Goal: Task Accomplishment & Management: Use online tool/utility

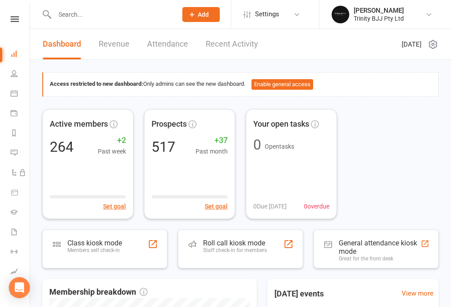
click at [125, 246] on div "Class kiosk mode Members self check-in" at bounding box center [104, 249] width 125 height 39
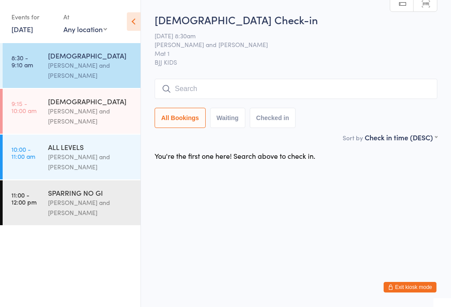
click at [178, 88] on input "search" at bounding box center [296, 89] width 283 height 20
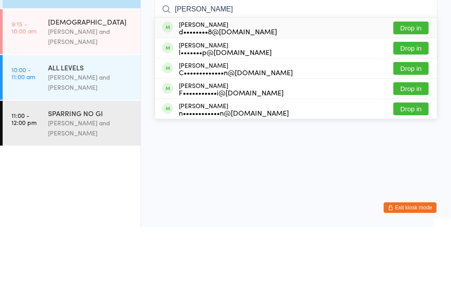
type input "[PERSON_NAME]"
click at [407, 142] on button "Drop in" at bounding box center [410, 148] width 35 height 13
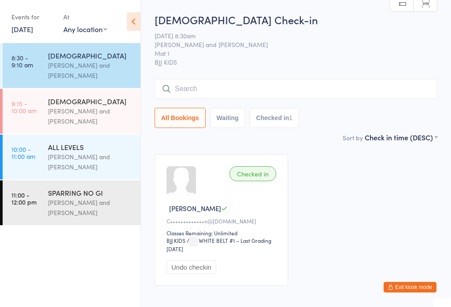
click at [352, 82] on input "search" at bounding box center [296, 89] width 283 height 20
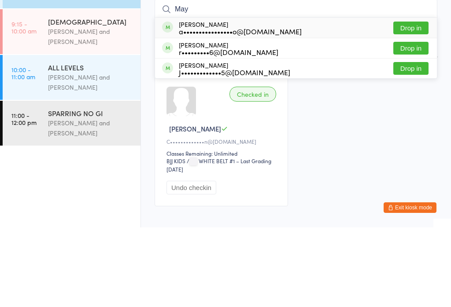
type input "May"
click at [420, 101] on button "Drop in" at bounding box center [410, 107] width 35 height 13
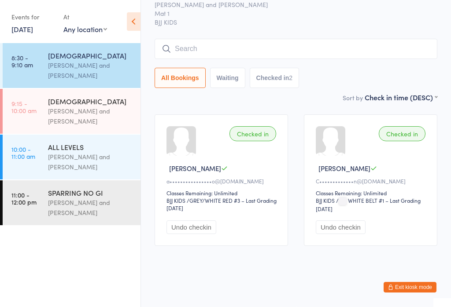
click at [215, 40] on input "search" at bounding box center [296, 49] width 283 height 20
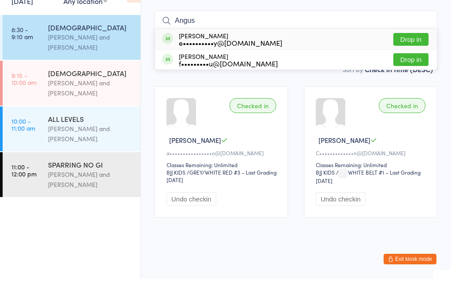
type input "Angus"
click at [334, 57] on div "[PERSON_NAME] e••••••••••y@[DOMAIN_NAME] Drop in" at bounding box center [296, 67] width 282 height 20
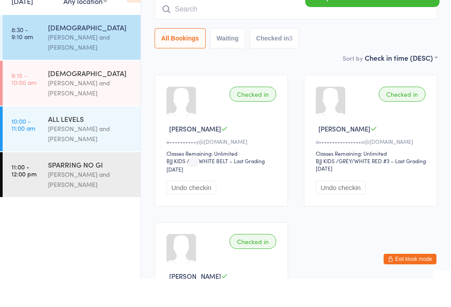
click at [359, 56] on div "All Bookings Waiting Checked in 3" at bounding box center [296, 66] width 283 height 20
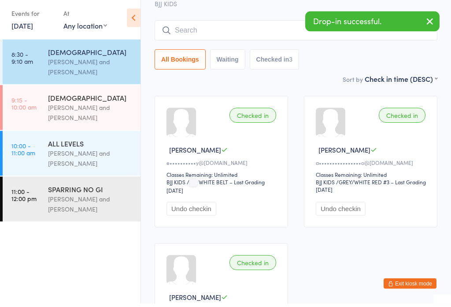
scroll to position [0, 0]
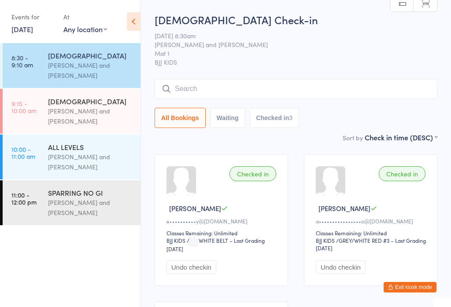
click at [286, 93] on input "search" at bounding box center [296, 89] width 283 height 20
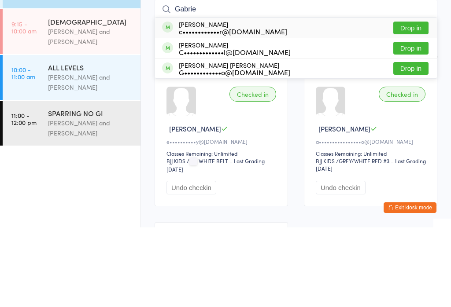
type input "Gabrie"
click at [417, 101] on button "Drop in" at bounding box center [410, 107] width 35 height 13
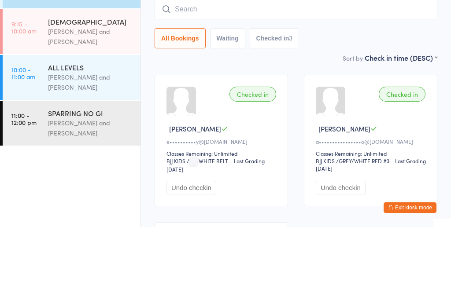
scroll to position [80, 0]
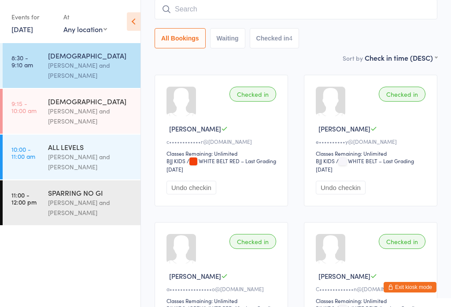
click at [191, 19] on input "search" at bounding box center [296, 9] width 283 height 20
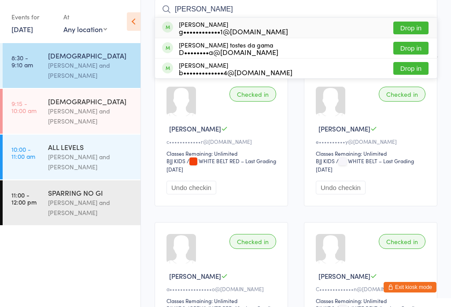
type input "[PERSON_NAME]"
click at [414, 49] on button "Drop in" at bounding box center [410, 48] width 35 height 13
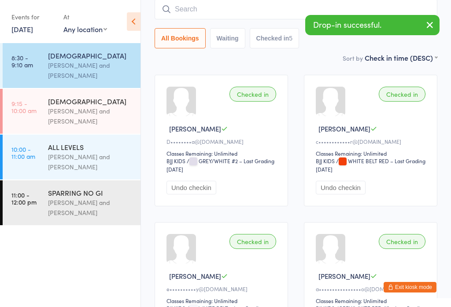
click at [100, 115] on div "[PERSON_NAME] and [PERSON_NAME]" at bounding box center [90, 116] width 85 height 20
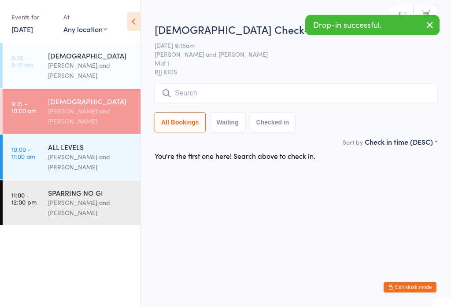
click at [262, 97] on input "search" at bounding box center [296, 93] width 283 height 20
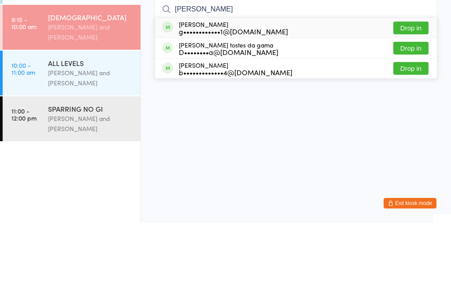
type input "[PERSON_NAME]"
click at [415, 126] on button "Drop in" at bounding box center [410, 132] width 35 height 13
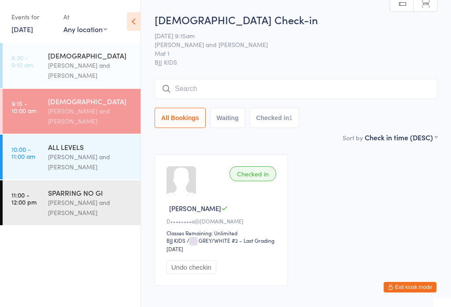
click at [254, 86] on input "search" at bounding box center [296, 89] width 283 height 20
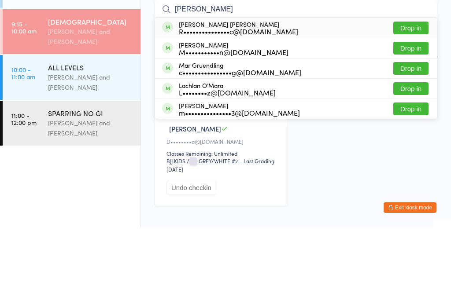
type input "[PERSON_NAME]"
click at [412, 101] on button "Drop in" at bounding box center [410, 107] width 35 height 13
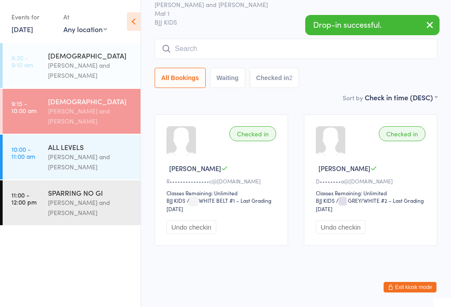
scroll to position [51, 0]
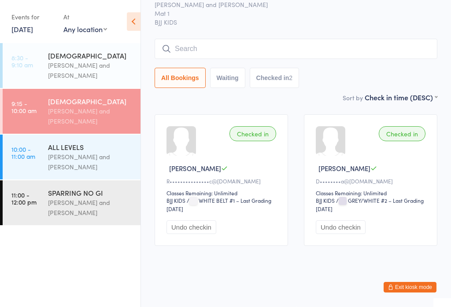
click at [232, 39] on input "search" at bounding box center [296, 49] width 283 height 20
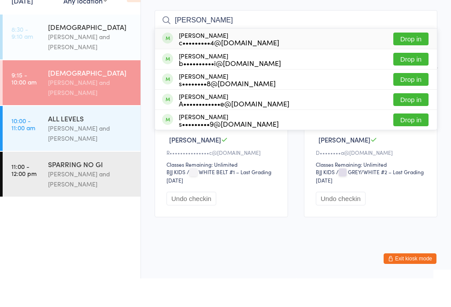
type input "[PERSON_NAME]"
click at [417, 81] on button "Drop in" at bounding box center [410, 87] width 35 height 13
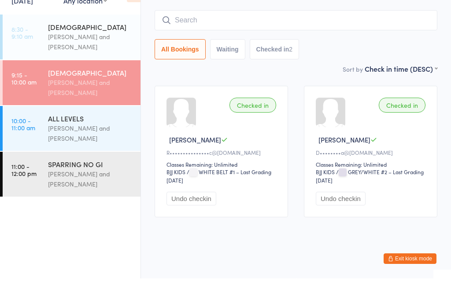
scroll to position [52, 0]
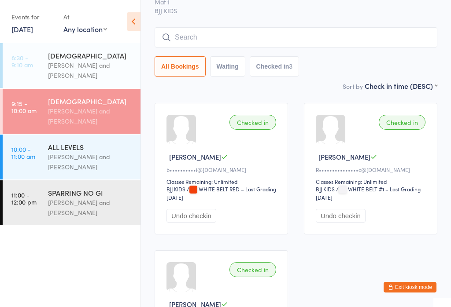
click at [103, 65] on div "[PERSON_NAME] and [PERSON_NAME]" at bounding box center [90, 70] width 85 height 20
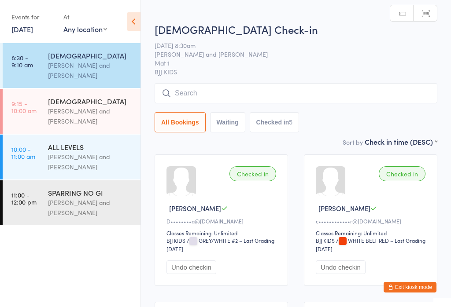
click at [290, 97] on input "search" at bounding box center [296, 93] width 283 height 20
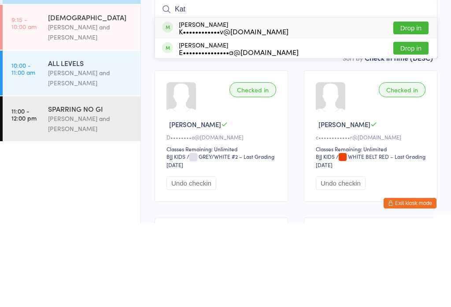
type input "Kat"
click at [415, 126] on button "Drop in" at bounding box center [410, 132] width 35 height 13
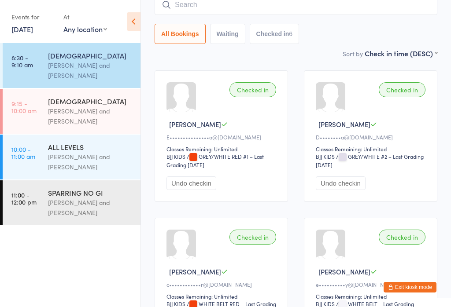
click at [280, 12] on input "search" at bounding box center [296, 5] width 283 height 20
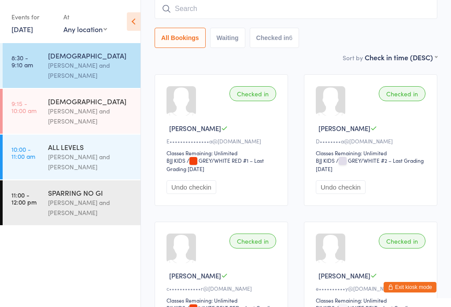
scroll to position [80, 0]
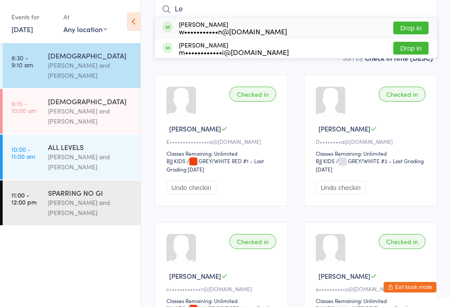
type input "L"
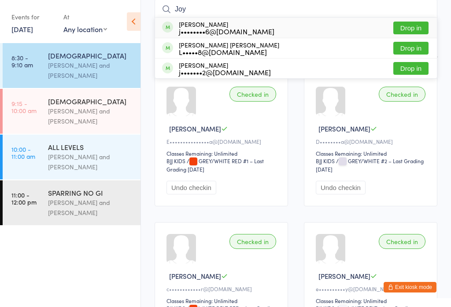
type input "Joy"
click at [413, 54] on button "Drop in" at bounding box center [410, 48] width 35 height 13
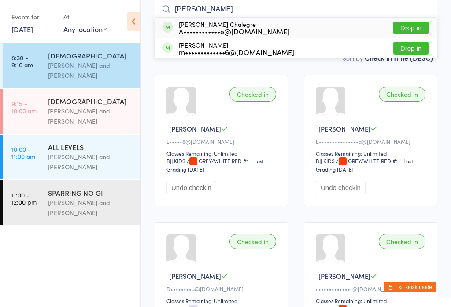
type input "[PERSON_NAME]"
click at [409, 32] on button "Drop in" at bounding box center [410, 28] width 35 height 13
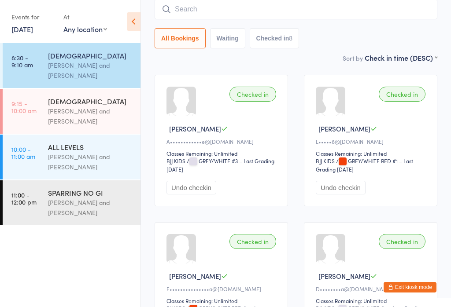
click at [266, 15] on input "search" at bounding box center [296, 9] width 283 height 20
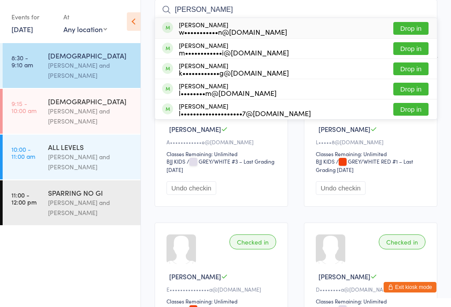
type input "[PERSON_NAME]"
click at [419, 49] on button "Drop in" at bounding box center [410, 48] width 35 height 13
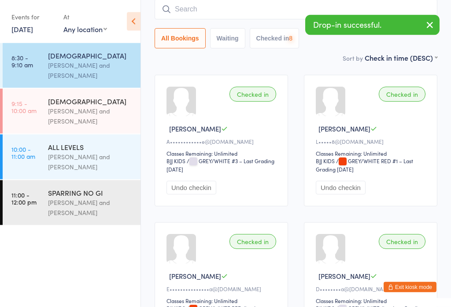
scroll to position [80, 0]
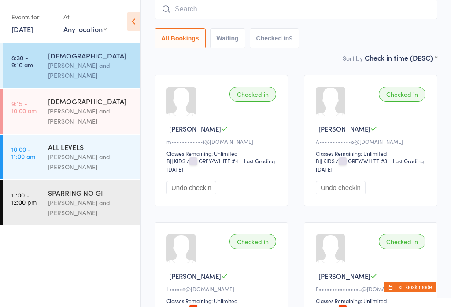
click at [267, 15] on input "search" at bounding box center [296, 9] width 283 height 20
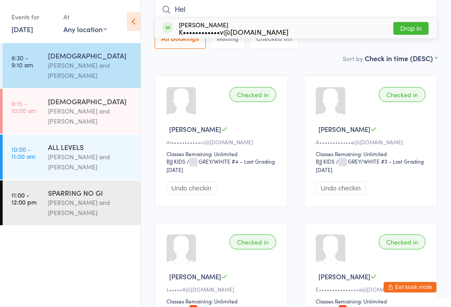
type input "Hel"
click at [410, 31] on button "Drop in" at bounding box center [410, 28] width 35 height 13
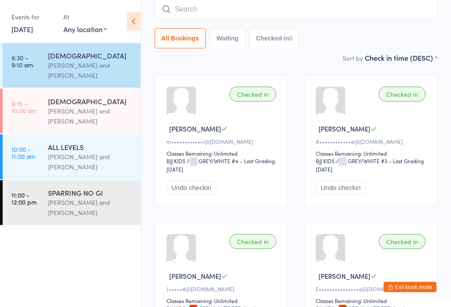
scroll to position [80, 0]
click at [243, 7] on input "search" at bounding box center [296, 9] width 283 height 20
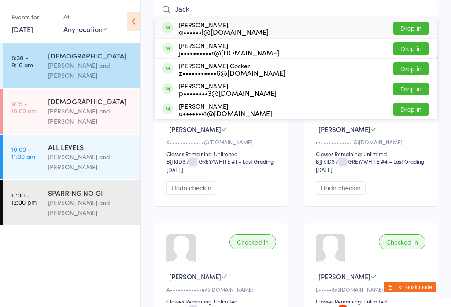
type input "Jack"
click at [418, 70] on button "Drop in" at bounding box center [410, 69] width 35 height 13
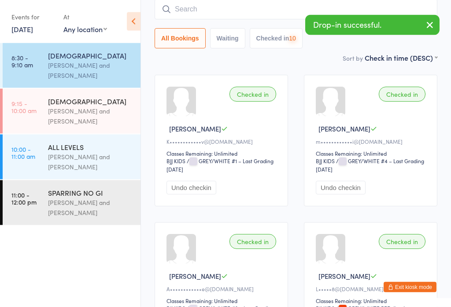
scroll to position [80, 0]
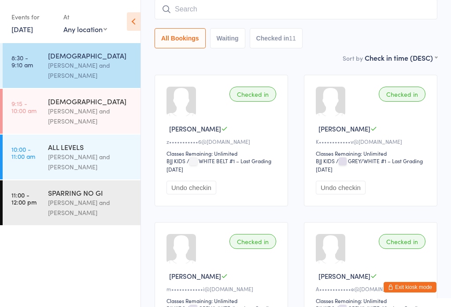
click at [280, 19] on input "search" at bounding box center [296, 9] width 283 height 20
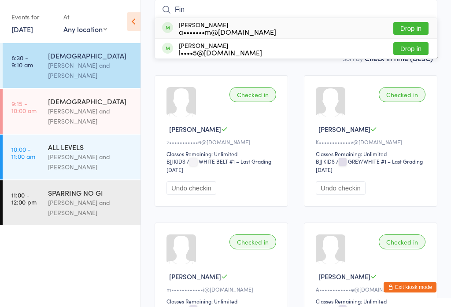
type input "Fin"
click at [409, 54] on button "Drop in" at bounding box center [410, 48] width 35 height 13
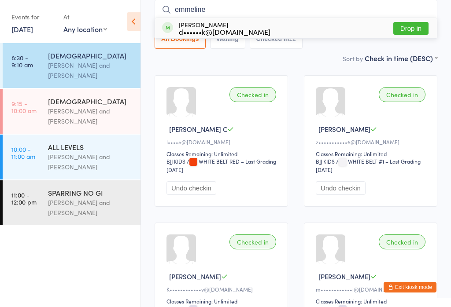
type input "emmeline"
click at [217, 30] on div "d••••••k@[DOMAIN_NAME]" at bounding box center [225, 31] width 92 height 7
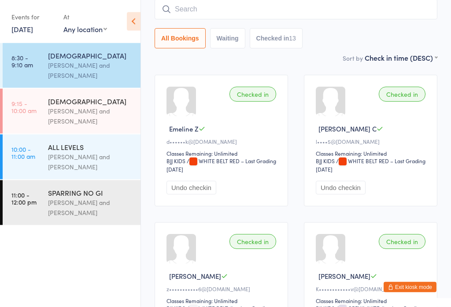
scroll to position [80, 0]
click at [179, 14] on input "search" at bounding box center [296, 9] width 283 height 20
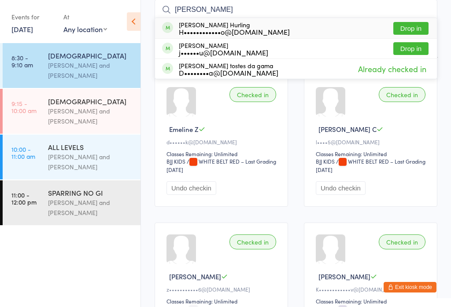
type input "[PERSON_NAME]"
click at [407, 26] on button "Drop in" at bounding box center [410, 28] width 35 height 13
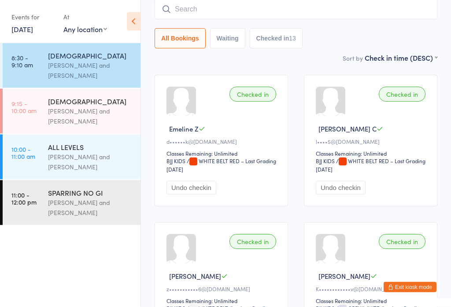
scroll to position [80, 0]
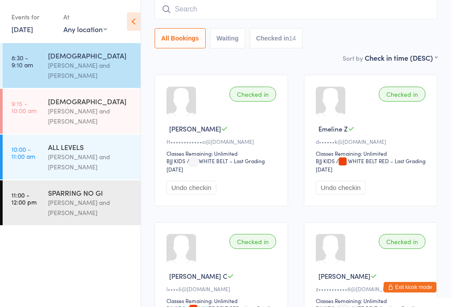
click at [319, 1] on input "search" at bounding box center [296, 9] width 283 height 20
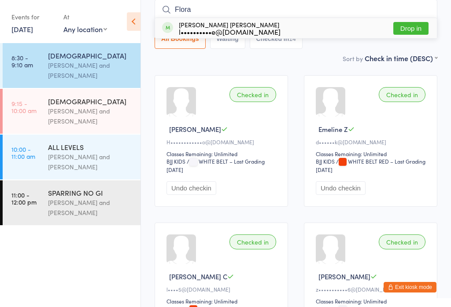
type input "Flora"
click at [408, 29] on button "Drop in" at bounding box center [410, 28] width 35 height 13
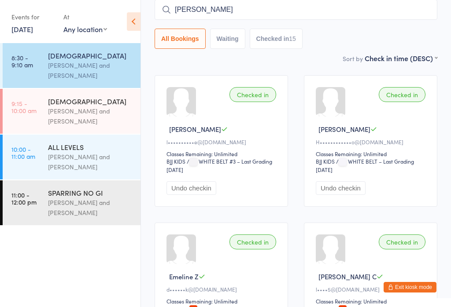
type input "[PERSON_NAME]"
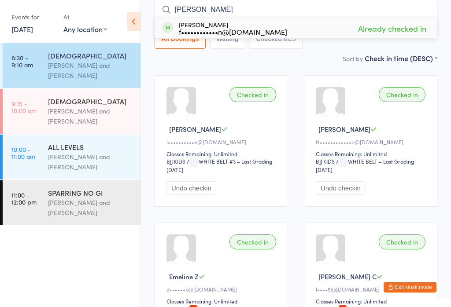
click at [51, 94] on div "[DEMOGRAPHIC_DATA] [PERSON_NAME] and [PERSON_NAME]" at bounding box center [94, 111] width 92 height 45
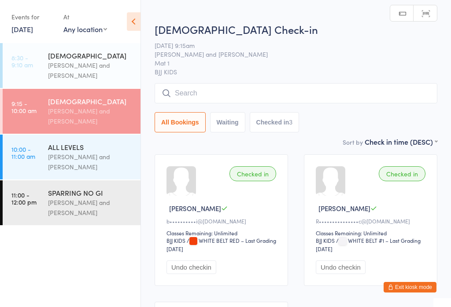
click at [365, 92] on input "search" at bounding box center [296, 93] width 283 height 20
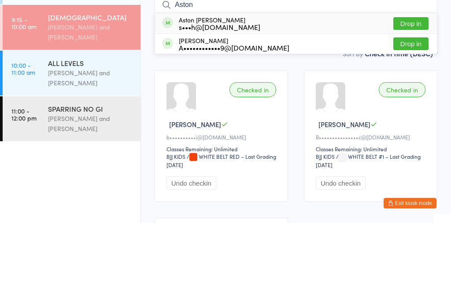
type input "Aston"
click at [418, 101] on button "Drop in" at bounding box center [410, 107] width 35 height 13
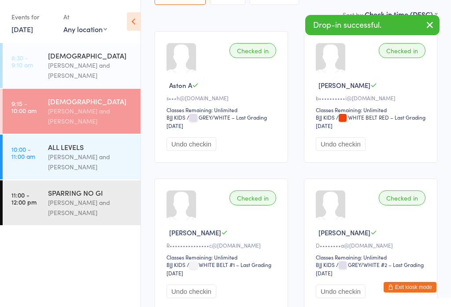
scroll to position [123, 0]
click at [40, 69] on link "8:30 - 9:10 am [DEMOGRAPHIC_DATA] [PERSON_NAME] and [PERSON_NAME]" at bounding box center [72, 65] width 138 height 45
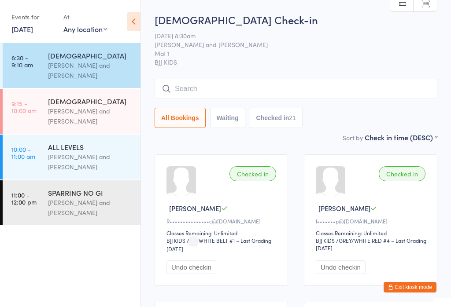
click at [101, 123] on div "[PERSON_NAME] and [PERSON_NAME]" at bounding box center [90, 116] width 85 height 20
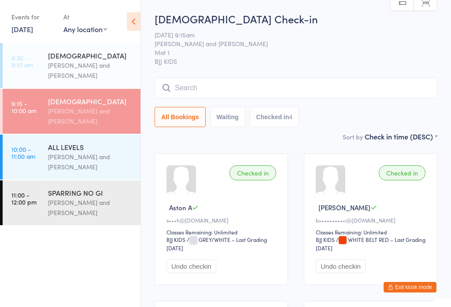
scroll to position [0, 0]
click at [73, 83] on div "[DEMOGRAPHIC_DATA] [PERSON_NAME] and [PERSON_NAME]" at bounding box center [94, 65] width 92 height 45
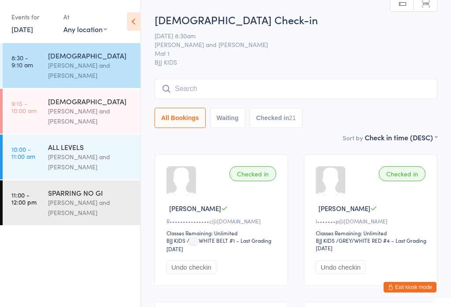
click at [55, 120] on div "[PERSON_NAME] and [PERSON_NAME]" at bounding box center [90, 116] width 85 height 20
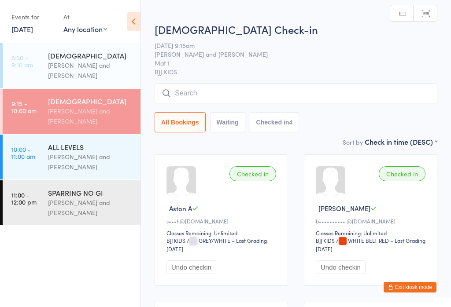
click at [196, 92] on input "search" at bounding box center [296, 93] width 283 height 20
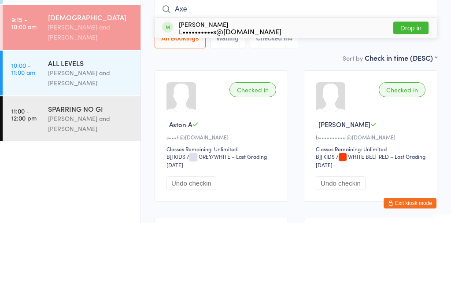
type input "Axe"
click at [196, 112] on div "L••••••••••s@[DOMAIN_NAME]" at bounding box center [230, 115] width 103 height 7
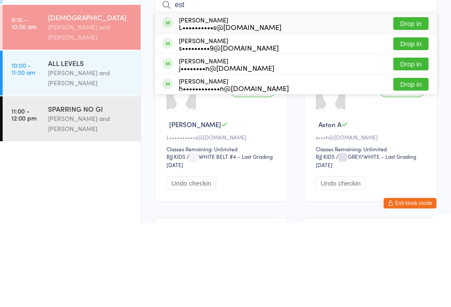
type input "est"
click at [198, 107] on div "L••••••••••s@[DOMAIN_NAME]" at bounding box center [230, 110] width 103 height 7
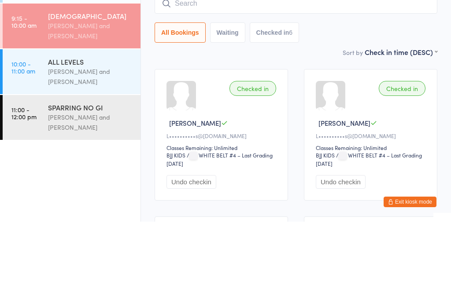
click at [56, 152] on div "[PERSON_NAME] and [PERSON_NAME]" at bounding box center [90, 162] width 85 height 20
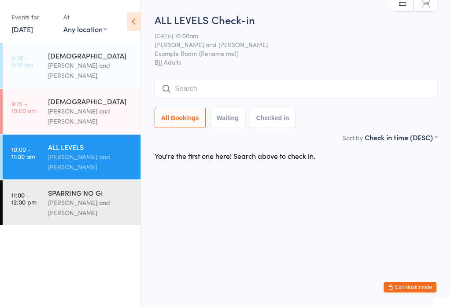
click at [162, 83] on input "search" at bounding box center [296, 89] width 283 height 20
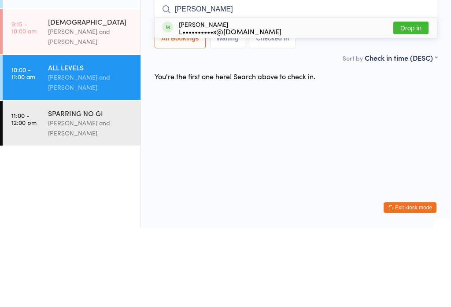
type input "[PERSON_NAME]"
click at [192, 100] on div "[PERSON_NAME] L••••••••••s@[DOMAIN_NAME]" at bounding box center [230, 107] width 103 height 14
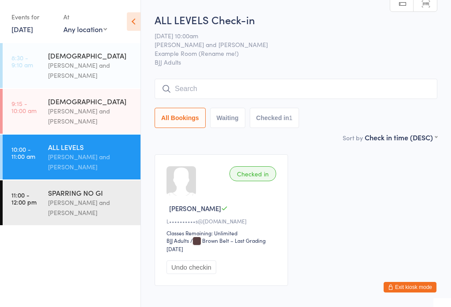
click at [101, 105] on div "[DEMOGRAPHIC_DATA]" at bounding box center [90, 101] width 85 height 10
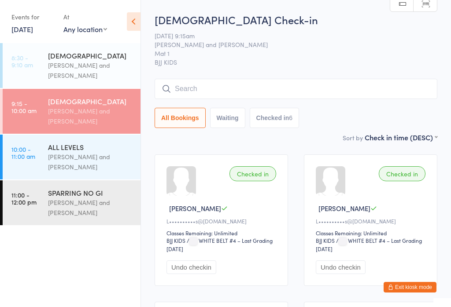
click at [344, 92] on input "search" at bounding box center [296, 89] width 283 height 20
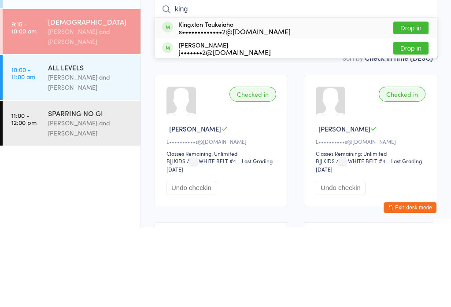
type input "king"
click at [258, 107] on div "s•••••••••••••2@[DOMAIN_NAME]" at bounding box center [235, 110] width 112 height 7
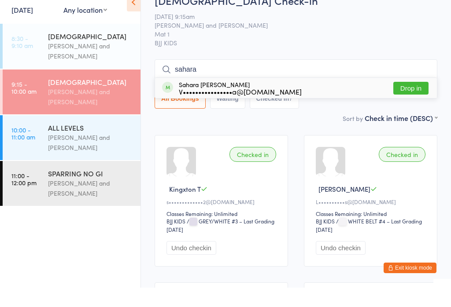
type input "sahara"
click at [417, 101] on button "Drop in" at bounding box center [410, 107] width 35 height 13
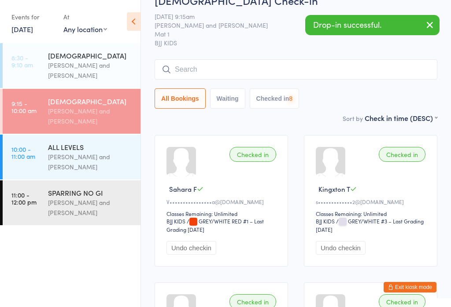
click at [216, 79] on input "search" at bounding box center [296, 69] width 283 height 20
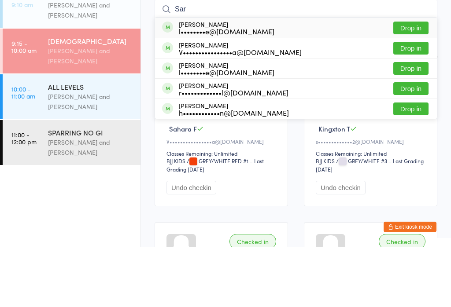
type input "Sar"
click at [404, 102] on button "Drop in" at bounding box center [410, 108] width 35 height 13
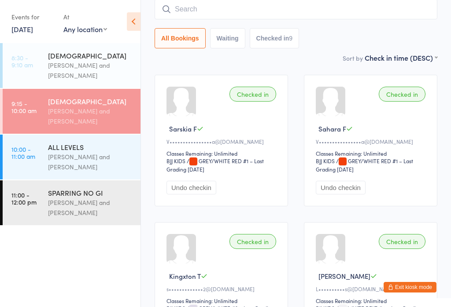
click at [183, 8] on input "search" at bounding box center [296, 9] width 283 height 20
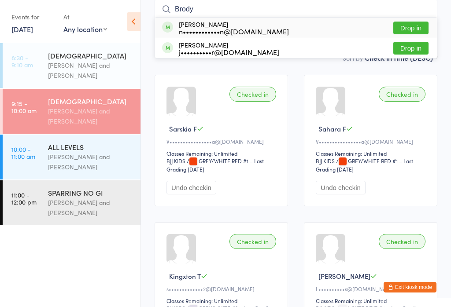
type input "Brody"
click at [412, 34] on button "Drop in" at bounding box center [410, 28] width 35 height 13
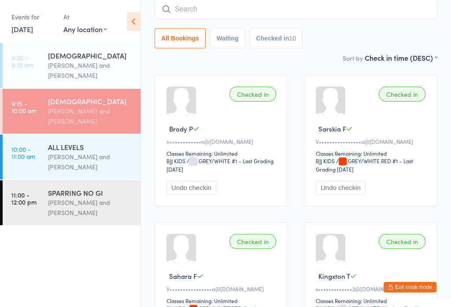
click at [288, 7] on input "search" at bounding box center [296, 9] width 283 height 20
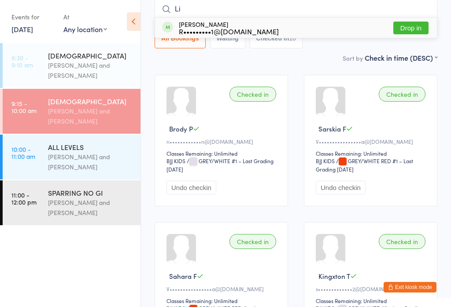
type input "L"
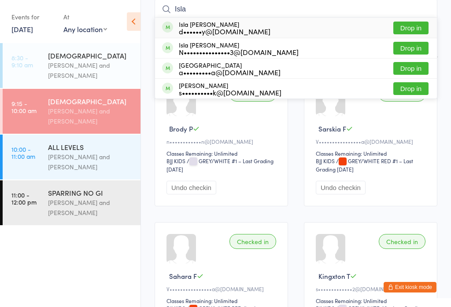
type input "Isla"
click at [414, 74] on button "Drop in" at bounding box center [410, 68] width 35 height 13
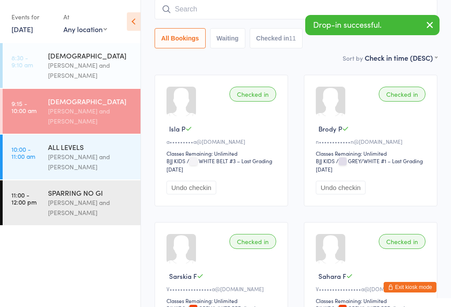
click at [226, 14] on input "search" at bounding box center [296, 9] width 283 height 20
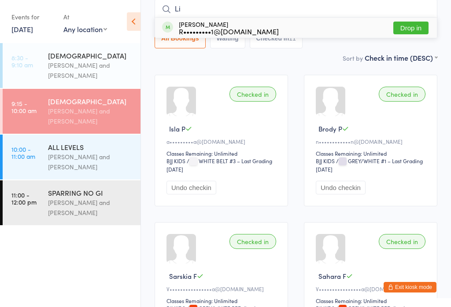
type input "L"
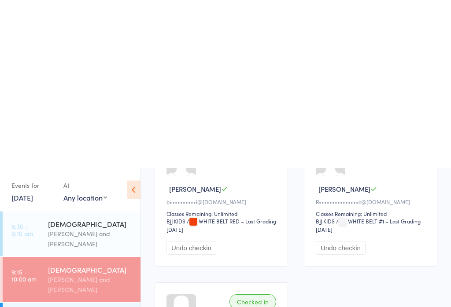
scroll to position [795, 0]
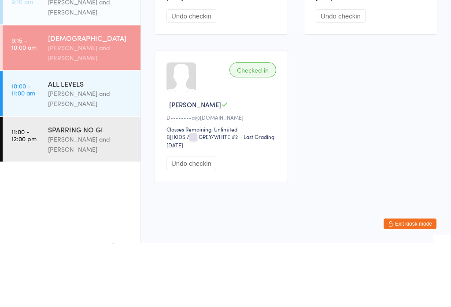
click at [88, 106] on div "[PERSON_NAME] and [PERSON_NAME]" at bounding box center [90, 116] width 85 height 20
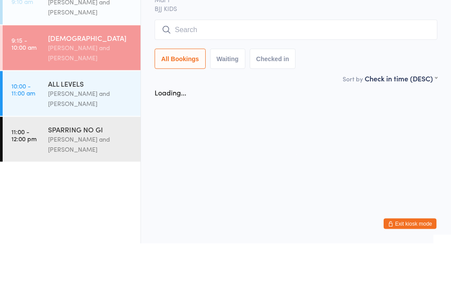
scroll to position [0, 0]
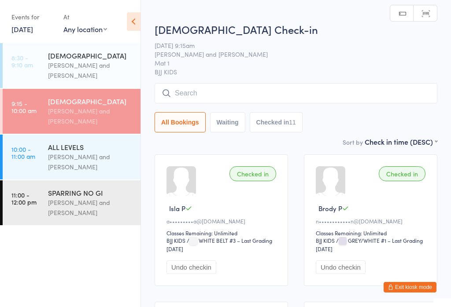
click at [286, 89] on input "search" at bounding box center [296, 93] width 283 height 20
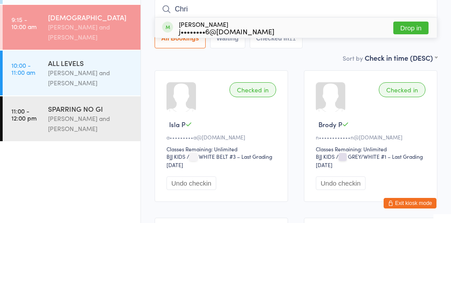
type input "Chri"
click at [249, 105] on div "[PERSON_NAME] j••••••••6@[DOMAIN_NAME]" at bounding box center [227, 112] width 96 height 14
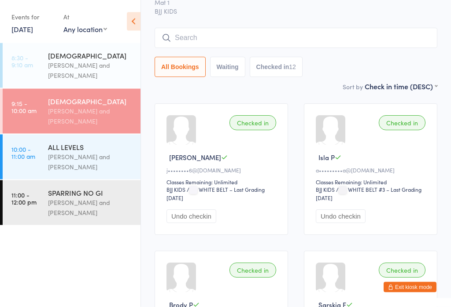
scroll to position [51, 0]
click at [234, 31] on input "search" at bounding box center [296, 38] width 283 height 20
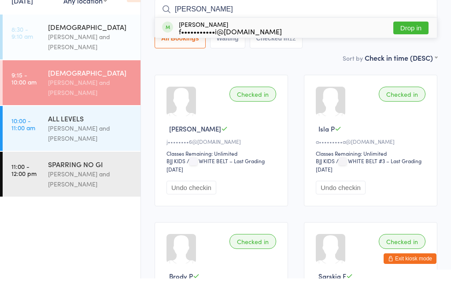
type input "[PERSON_NAME]"
click at [240, 56] on div "f•••••••••••i@[DOMAIN_NAME]" at bounding box center [230, 59] width 103 height 7
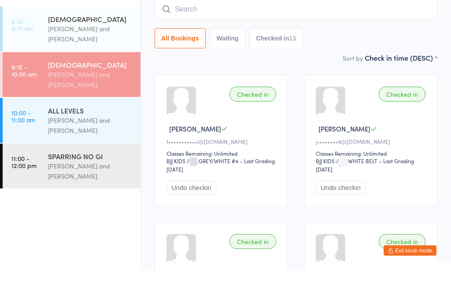
scroll to position [0, 0]
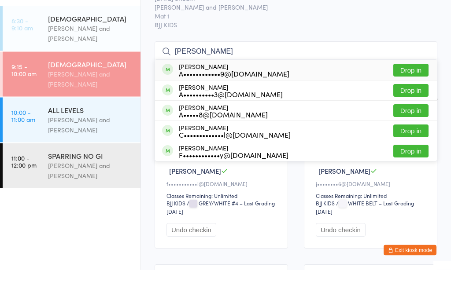
type input "[PERSON_NAME]"
click at [408, 162] on button "Drop in" at bounding box center [410, 168] width 35 height 13
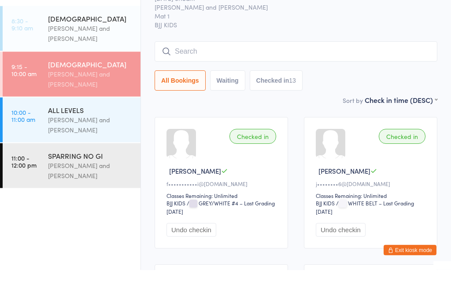
scroll to position [37, 0]
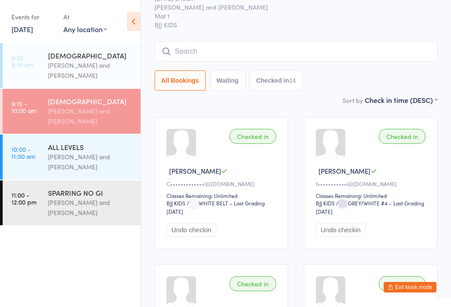
click at [368, 46] on input "search" at bounding box center [296, 51] width 283 height 20
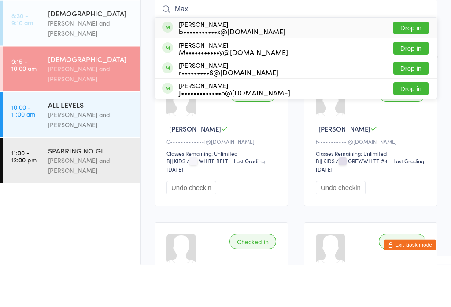
type input "Max"
click at [415, 64] on button "Drop in" at bounding box center [410, 70] width 35 height 13
type input "max"
click at [414, 85] on button "Drop in" at bounding box center [410, 91] width 35 height 13
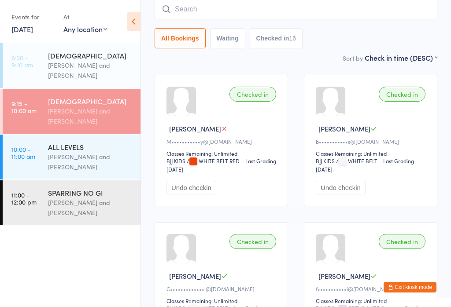
click at [258, 16] on input "search" at bounding box center [296, 9] width 283 height 20
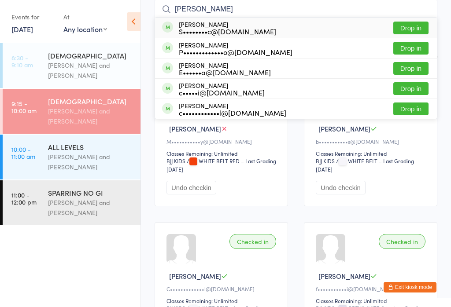
type input "[PERSON_NAME]"
click at [411, 33] on button "Drop in" at bounding box center [410, 28] width 35 height 13
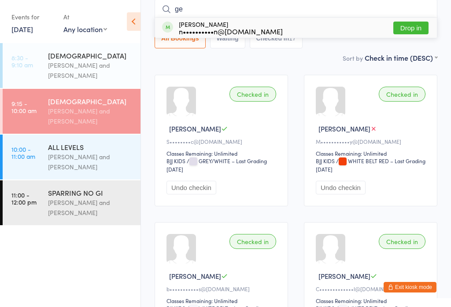
type input "ge"
click at [203, 26] on div "[PERSON_NAME] n••••••••••n@[DOMAIN_NAME]" at bounding box center [231, 28] width 104 height 14
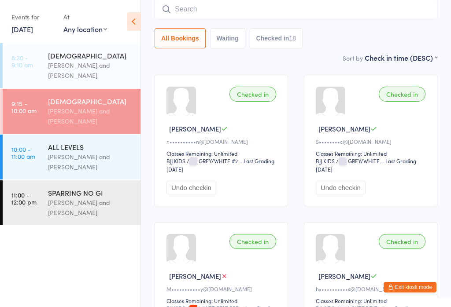
click at [194, 11] on input "search" at bounding box center [296, 9] width 283 height 20
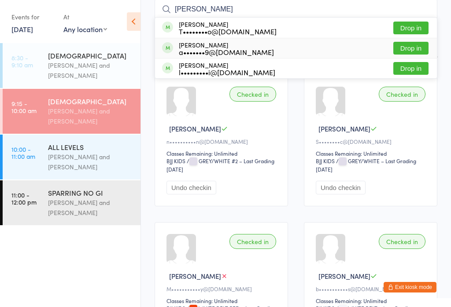
type input "[PERSON_NAME]"
click at [415, 50] on button "Drop in" at bounding box center [410, 48] width 35 height 13
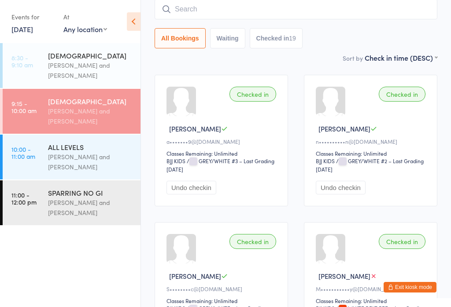
click at [111, 103] on div "[DEMOGRAPHIC_DATA]" at bounding box center [90, 101] width 85 height 10
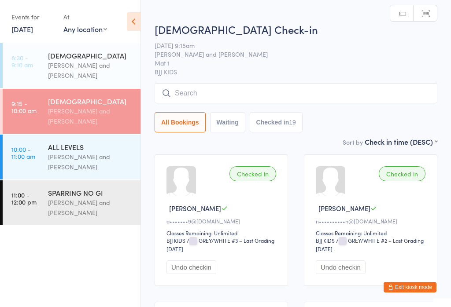
click at [226, 99] on input "search" at bounding box center [296, 93] width 283 height 20
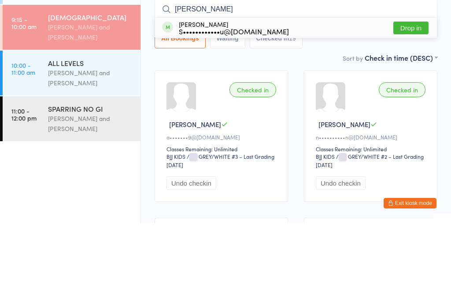
type input "[PERSON_NAME]"
click at [422, 106] on button "Drop in" at bounding box center [410, 112] width 35 height 13
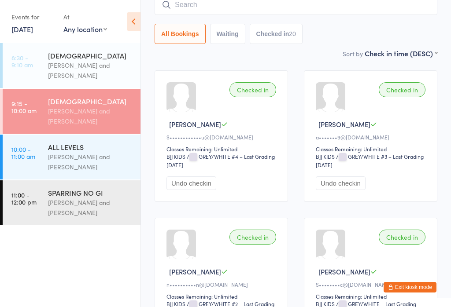
click at [183, 14] on input "search" at bounding box center [296, 5] width 283 height 20
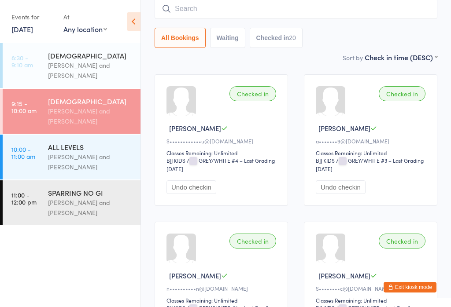
scroll to position [80, 0]
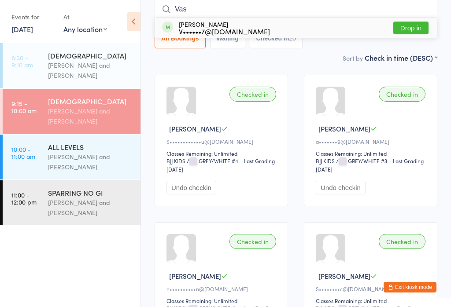
type input "Vas"
click at [424, 25] on button "Drop in" at bounding box center [410, 28] width 35 height 13
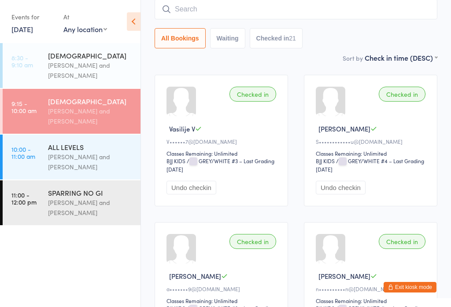
click at [189, 18] on input "search" at bounding box center [296, 9] width 283 height 20
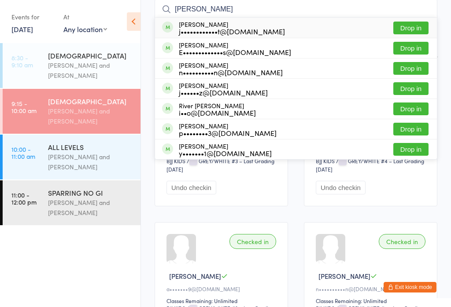
type input "[PERSON_NAME]"
click at [417, 71] on button "Drop in" at bounding box center [410, 68] width 35 height 13
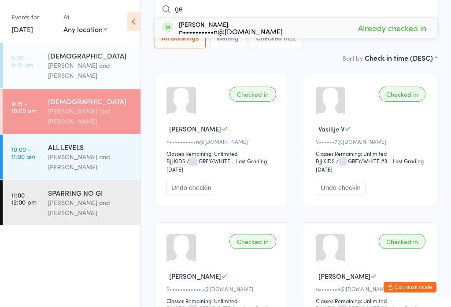
type input "g"
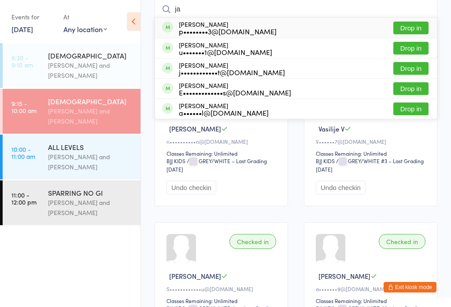
type input "ja"
click at [412, 51] on button "Drop in" at bounding box center [410, 48] width 35 height 13
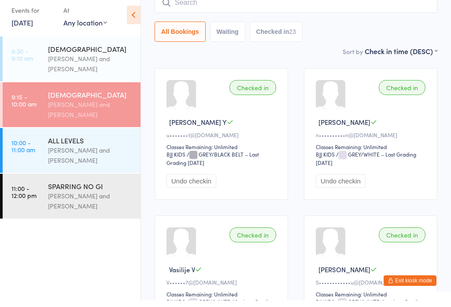
click at [66, 114] on div "[PERSON_NAME] and [PERSON_NAME]" at bounding box center [90, 116] width 85 height 20
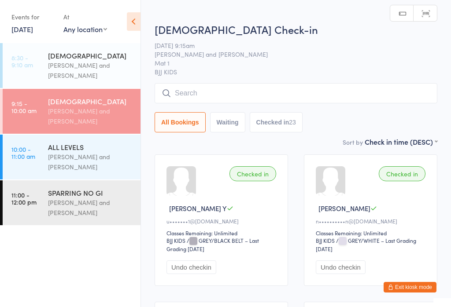
click at [186, 90] on input "search" at bounding box center [296, 93] width 283 height 20
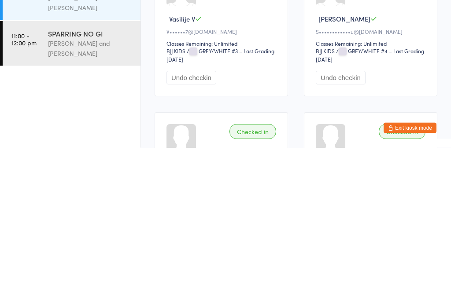
scroll to position [178, 0]
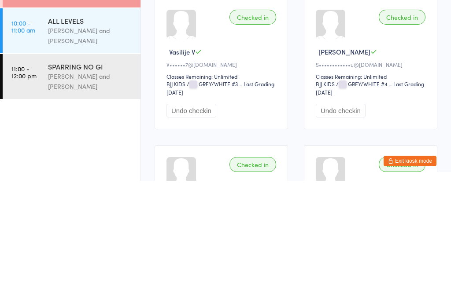
click at [413, 124] on div "Checked in [PERSON_NAME] F S••••••••••••u@[DOMAIN_NAME] Classes Remaining: Unli…" at bounding box center [370, 190] width 133 height 132
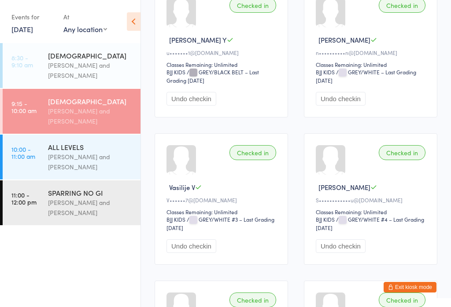
scroll to position [167, 0]
click at [93, 144] on div "ALL LEVELS" at bounding box center [90, 147] width 85 height 10
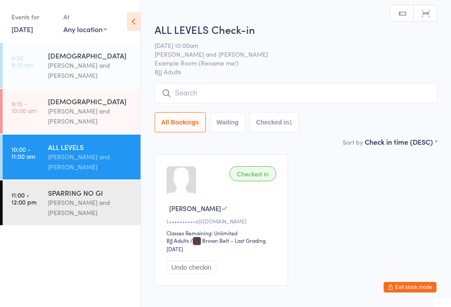
click at [300, 96] on input "search" at bounding box center [296, 93] width 283 height 20
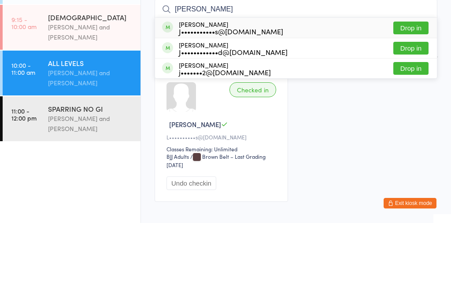
type input "[PERSON_NAME]"
click at [421, 126] on button "Drop in" at bounding box center [410, 132] width 35 height 13
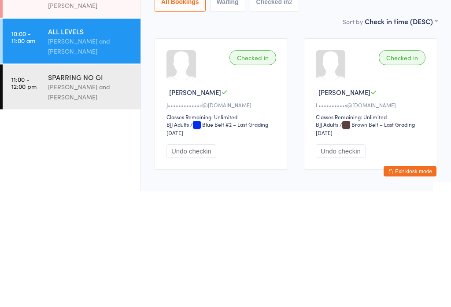
type input "n"
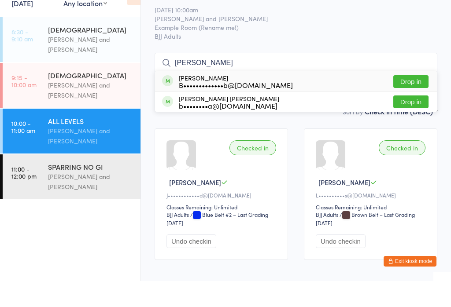
type input "[PERSON_NAME]"
click at [409, 122] on button "Drop in" at bounding box center [410, 128] width 35 height 13
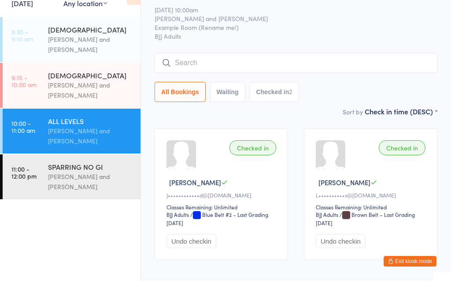
scroll to position [26, 0]
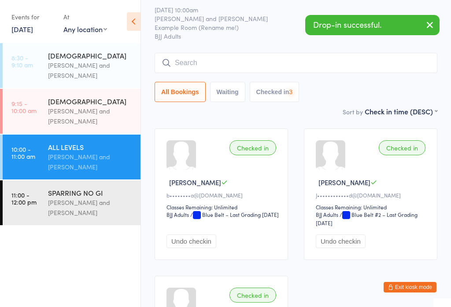
click at [203, 63] on input "search" at bounding box center [296, 63] width 283 height 20
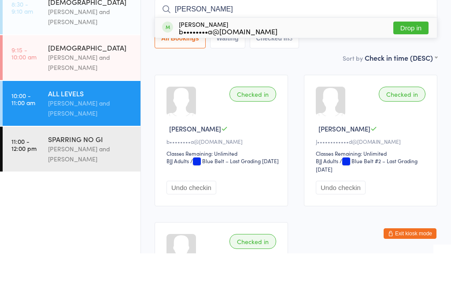
type input "[PERSON_NAME]"
click at [408, 75] on button "Drop in" at bounding box center [410, 81] width 35 height 13
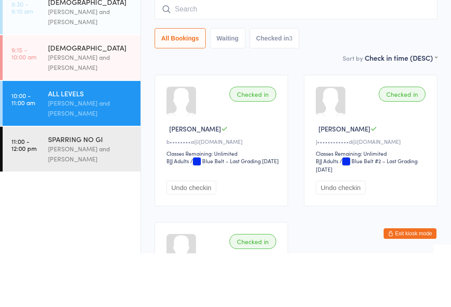
scroll to position [80, 0]
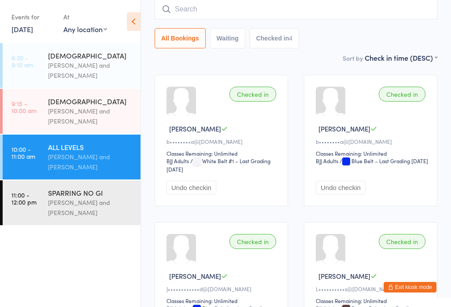
click at [253, 12] on input "search" at bounding box center [296, 9] width 283 height 20
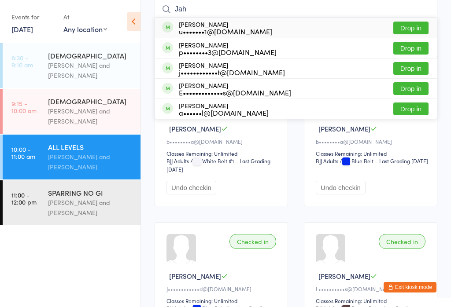
type input "Jah"
click at [413, 25] on button "Drop in" at bounding box center [410, 28] width 35 height 13
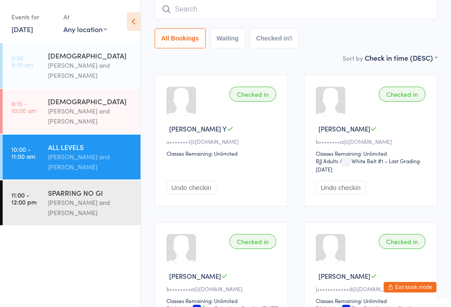
click at [79, 113] on div "[PERSON_NAME] and [PERSON_NAME]" at bounding box center [90, 116] width 85 height 20
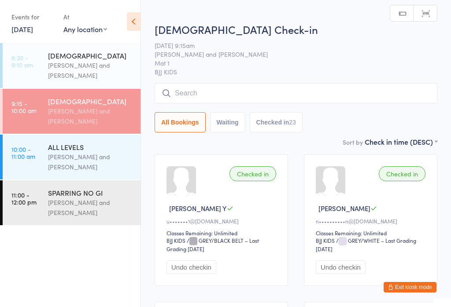
click at [204, 97] on input "search" at bounding box center [296, 93] width 283 height 20
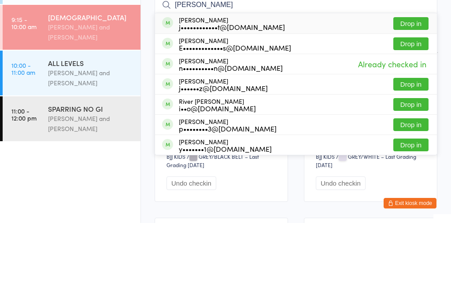
type input "J"
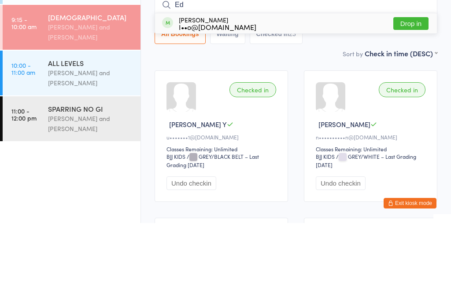
type input "Ed"
click at [415, 101] on button "Drop in" at bounding box center [410, 107] width 35 height 13
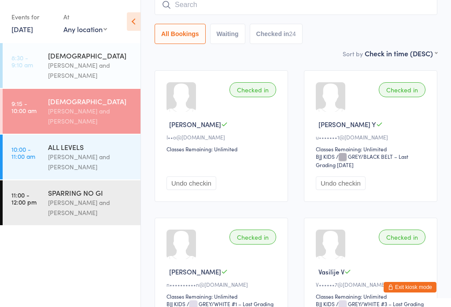
click at [188, 6] on input "search" at bounding box center [296, 5] width 283 height 20
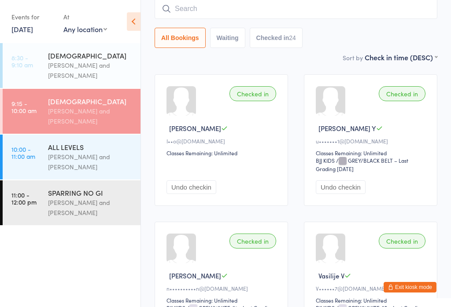
scroll to position [80, 0]
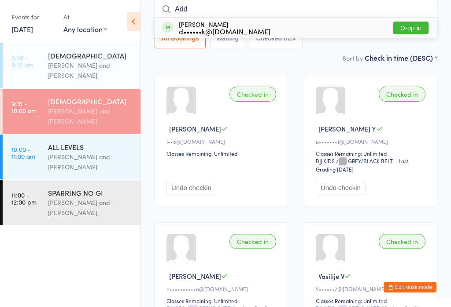
type input "Add"
click at [213, 32] on div "d••••••k@[DOMAIN_NAME]" at bounding box center [225, 31] width 92 height 7
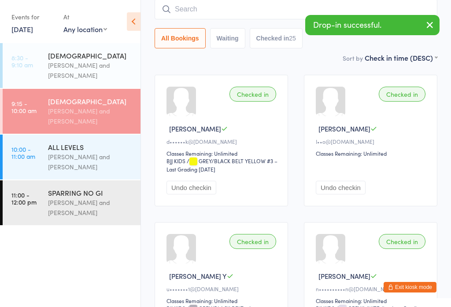
click at [15, 134] on link "9:15 - 10:00 am [DEMOGRAPHIC_DATA] [PERSON_NAME] and [PERSON_NAME]" at bounding box center [72, 111] width 138 height 45
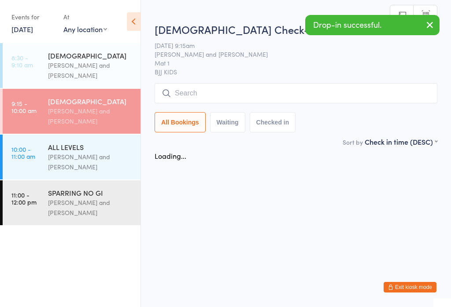
scroll to position [0, 0]
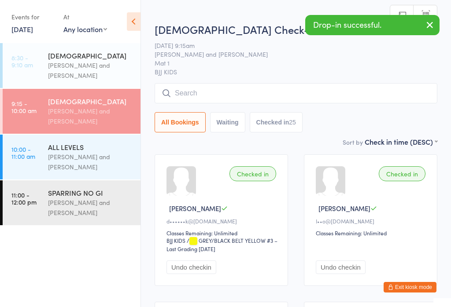
click at [30, 159] on time "10:00 - 11:00 am" at bounding box center [23, 153] width 24 height 14
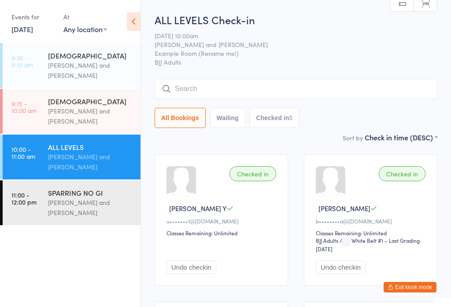
click at [68, 112] on div "[PERSON_NAME] and [PERSON_NAME]" at bounding box center [90, 116] width 85 height 20
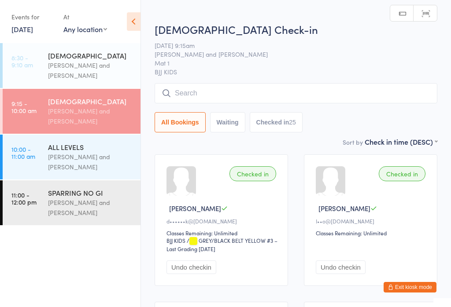
click at [207, 99] on input "search" at bounding box center [296, 93] width 283 height 20
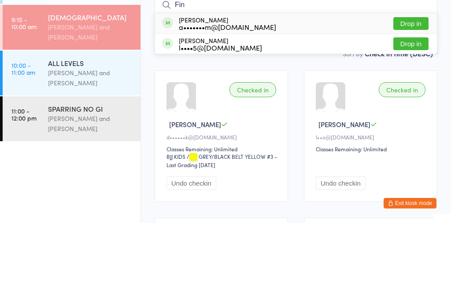
type input "Fin"
click at [419, 122] on button "Drop in" at bounding box center [410, 128] width 35 height 13
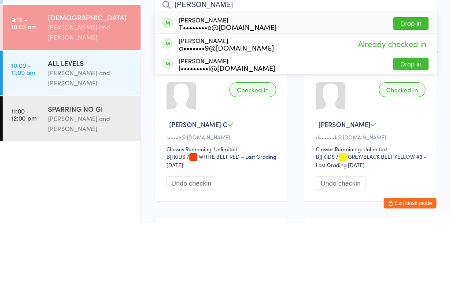
type input "[PERSON_NAME]"
click at [414, 101] on button "Drop in" at bounding box center [410, 107] width 35 height 13
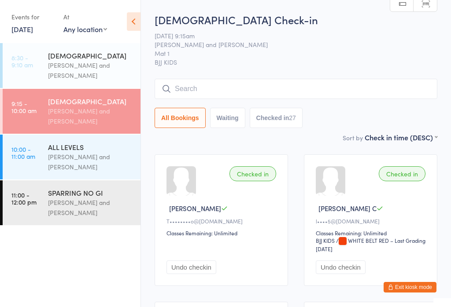
click at [110, 64] on div "[PERSON_NAME] and [PERSON_NAME]" at bounding box center [90, 70] width 85 height 20
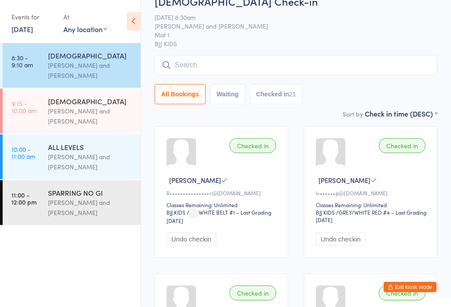
scroll to position [29, 0]
